Goal: Communication & Community: Answer question/provide support

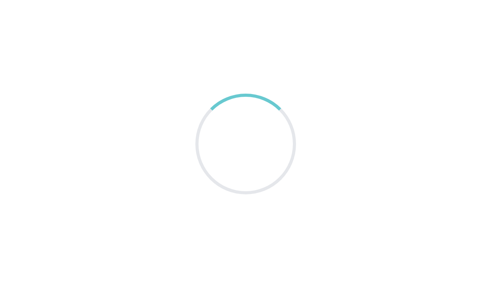
click at [299, 143] on main at bounding box center [245, 144] width 491 height 288
click at [296, 146] on div at bounding box center [246, 144] width 101 height 101
click at [288, 124] on div at bounding box center [246, 144] width 101 height 101
click at [294, 139] on div at bounding box center [246, 144] width 101 height 101
click at [301, 145] on main at bounding box center [245, 144] width 491 height 288
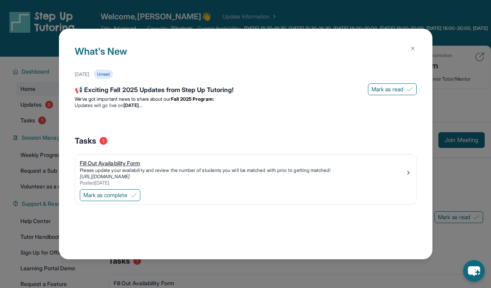
scroll to position [7, 0]
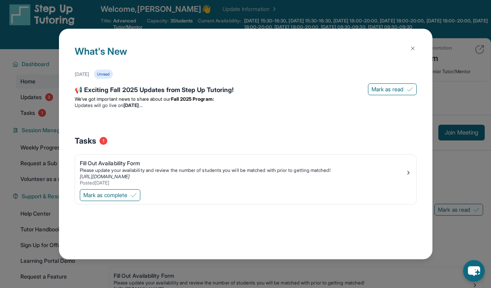
click at [412, 50] on img at bounding box center [413, 48] width 6 height 6
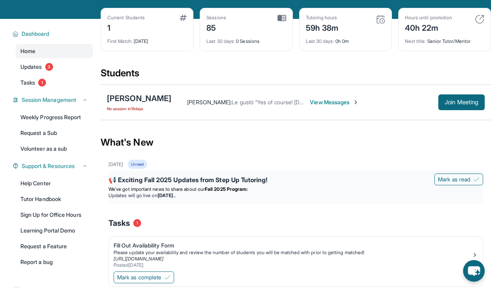
scroll to position [90, 0]
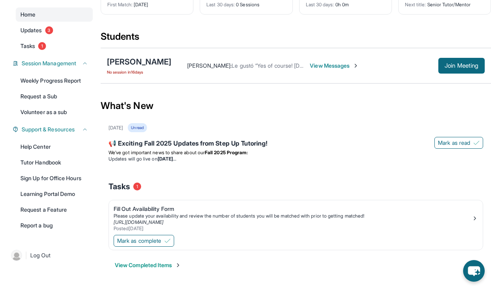
click at [343, 62] on span "View Messages" at bounding box center [334, 66] width 49 height 8
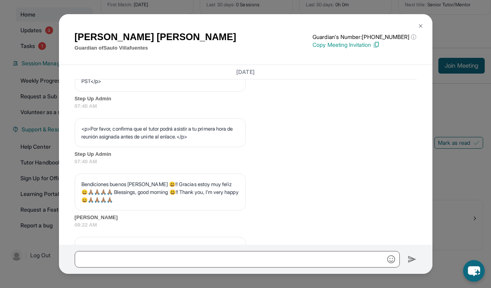
scroll to position [622, 0]
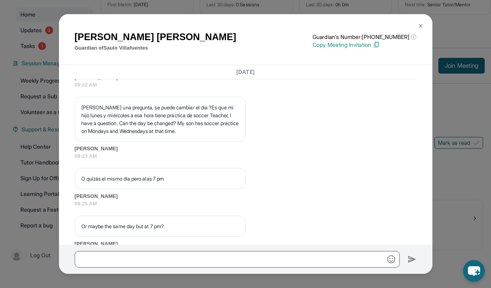
click at [421, 22] on button at bounding box center [421, 26] width 16 height 16
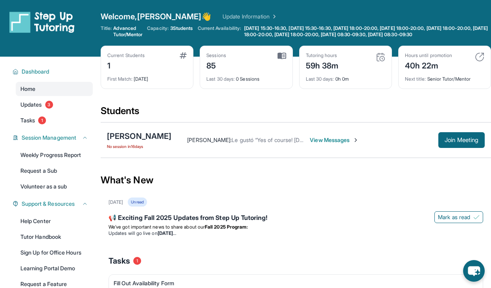
scroll to position [0, 0]
click at [126, 120] on div "Students" at bounding box center [296, 113] width 391 height 17
click at [140, 71] on div "1" at bounding box center [125, 65] width 37 height 13
click at [223, 68] on div "85" at bounding box center [217, 65] width 20 height 13
drag, startPoint x: 168, startPoint y: 27, endPoint x: 185, endPoint y: 27, distance: 17.7
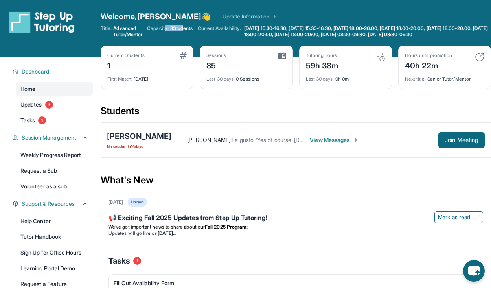
click at [185, 27] on div "Capacity: 3 Students" at bounding box center [170, 28] width 46 height 6
click at [185, 27] on span "3 Students" at bounding box center [181, 28] width 23 height 6
drag, startPoint x: 247, startPoint y: 30, endPoint x: 257, endPoint y: 46, distance: 18.2
click at [255, 45] on div "Welcome, Emma 👋 Update Information Title: Advanced Tutor/Mentor Capacity: 3 Stu…" at bounding box center [296, 28] width 391 height 35
click at [41, 124] on span "1" at bounding box center [42, 120] width 8 height 8
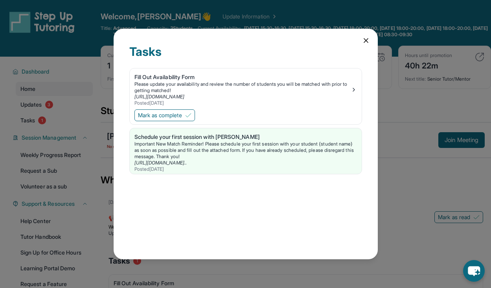
click at [365, 37] on icon at bounding box center [366, 41] width 8 height 8
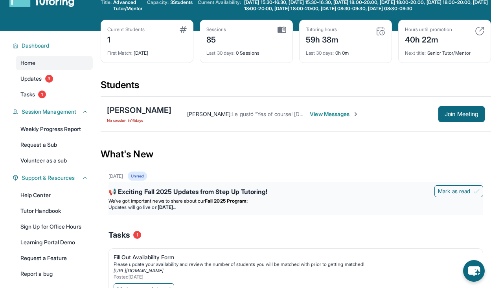
scroll to position [27, 0]
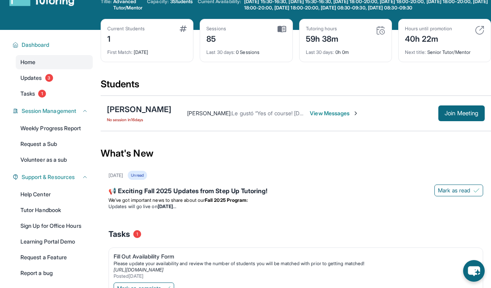
click at [144, 123] on span "No session in 16 days" at bounding box center [139, 119] width 65 height 6
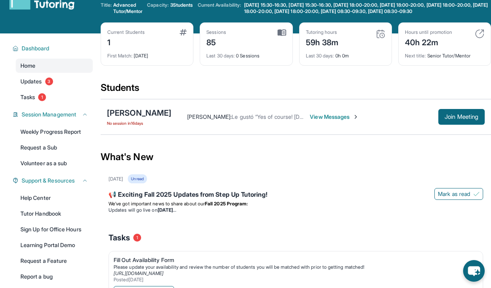
scroll to position [11, 0]
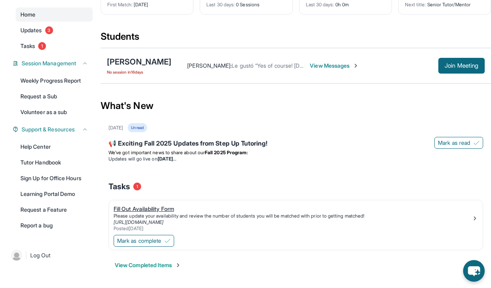
scroll to position [112, 0]
click at [458, 139] on span "Mark as read" at bounding box center [454, 143] width 32 height 8
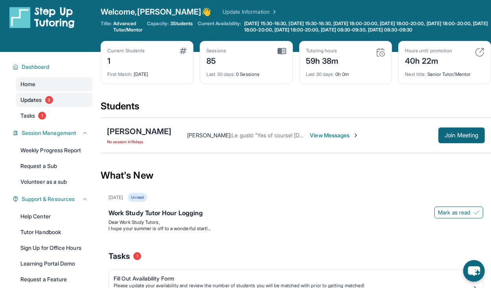
scroll to position [0, 0]
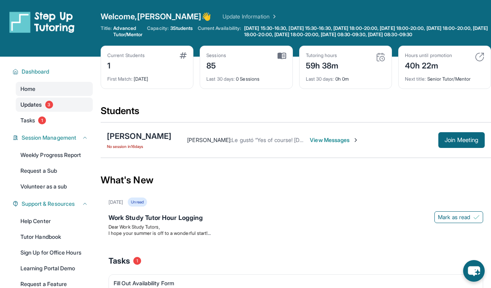
click at [43, 112] on link "Updates 3" at bounding box center [54, 105] width 77 height 14
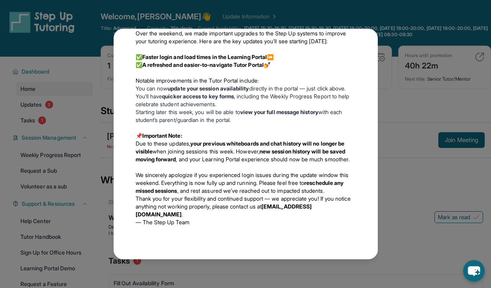
scroll to position [659, 0]
click at [445, 206] on div "Updates [DATE] 📢 Exciting Fall 2025 Updates from Step Up Tutoring! We’ve got im…" at bounding box center [245, 144] width 491 height 288
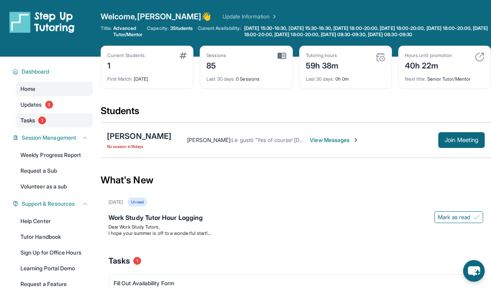
click at [44, 124] on span "1" at bounding box center [42, 120] width 8 height 8
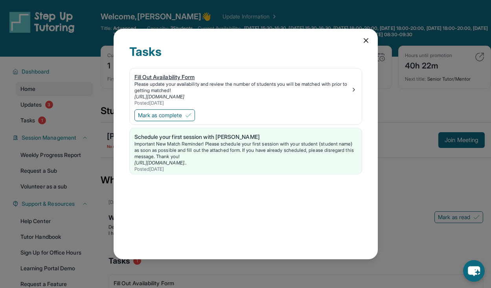
scroll to position [0, 0]
click at [364, 39] on icon at bounding box center [366, 41] width 8 height 8
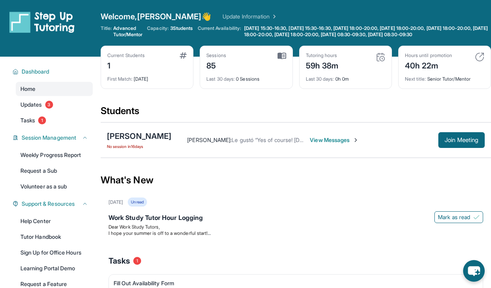
click at [345, 144] on span "View Messages" at bounding box center [334, 140] width 49 height 8
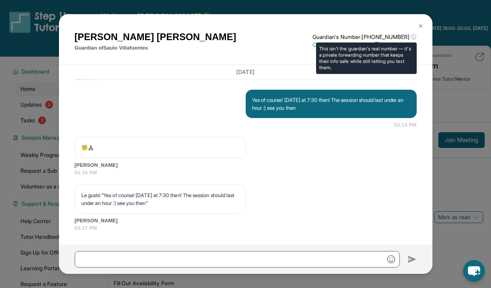
click at [412, 37] on span "ⓘ" at bounding box center [414, 37] width 6 height 8
click at [416, 35] on span "ⓘ" at bounding box center [414, 37] width 6 height 8
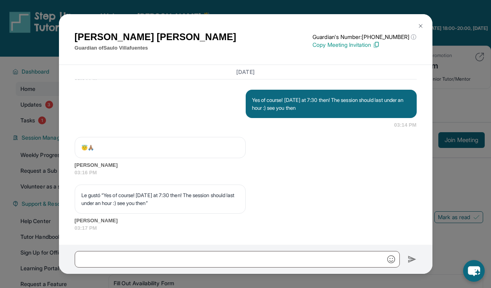
click at [368, 44] on p "Copy Meeting Invitation" at bounding box center [365, 45] width 104 height 8
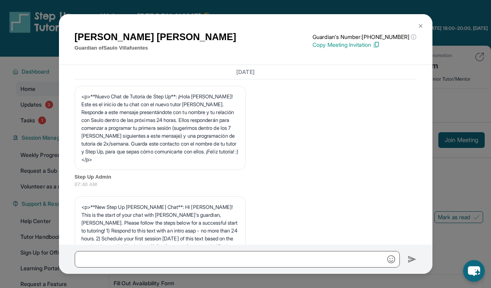
drag, startPoint x: 155, startPoint y: 105, endPoint x: 136, endPoint y: 149, distance: 47.9
click at [155, 106] on p "<p>**Nuevo Chat de Tutoría de Step Up**: ¡Hola [PERSON_NAME]! Este es el inicio…" at bounding box center [160, 127] width 158 height 71
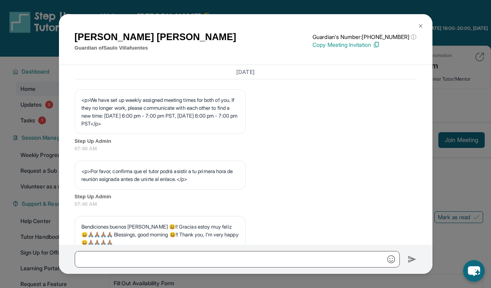
scroll to position [445, 0]
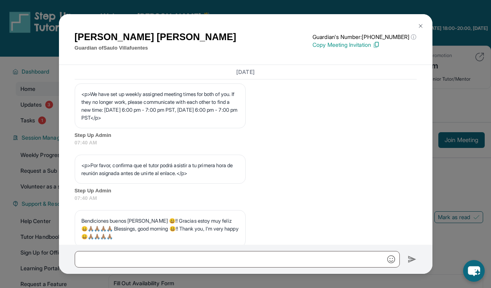
click at [419, 26] on img at bounding box center [421, 26] width 6 height 6
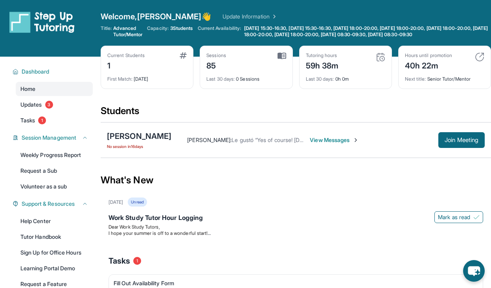
scroll to position [0, 0]
click at [223, 17] on link "Update Information" at bounding box center [250, 17] width 55 height 8
click at [456, 142] on span "Join Meeting" at bounding box center [462, 140] width 34 height 5
click at [455, 142] on span "Join Meeting" at bounding box center [462, 140] width 34 height 5
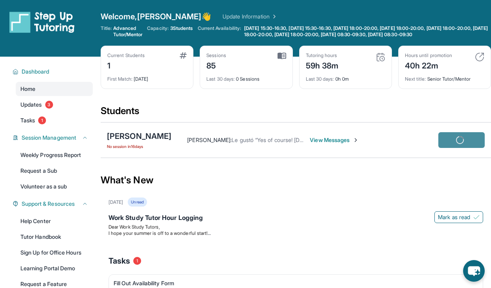
click at [456, 144] on icon at bounding box center [460, 140] width 8 height 8
